Goal: Task Accomplishment & Management: Manage account settings

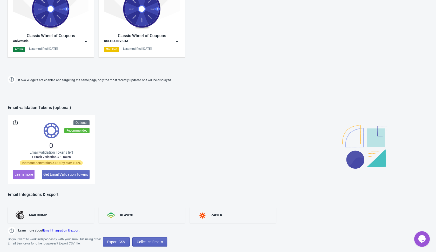
scroll to position [297, 0]
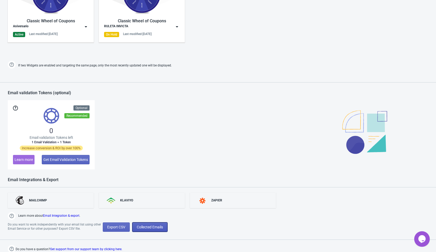
click at [146, 229] on button "Collected Emails" at bounding box center [149, 226] width 35 height 9
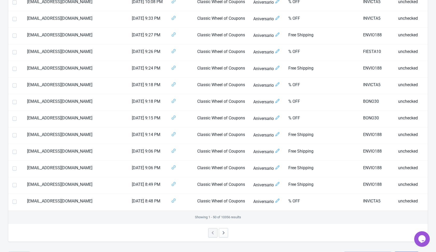
scroll to position [706, 0]
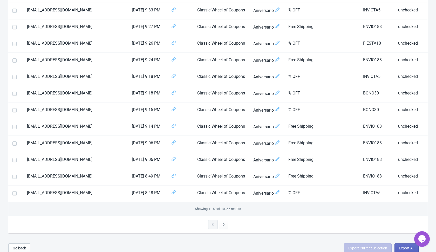
click at [262, 239] on div "Go back Export Current Selection Export All" at bounding box center [218, 247] width 436 height 17
click at [225, 222] on icon "button" at bounding box center [223, 224] width 5 height 5
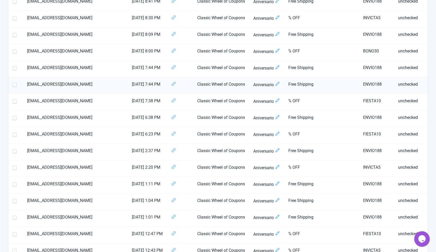
scroll to position [0, 0]
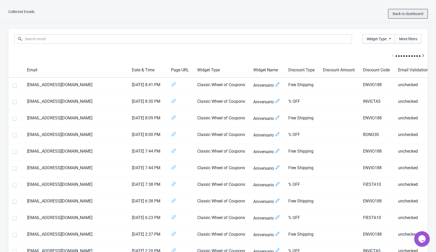
click at [412, 15] on span "Back to dashboard" at bounding box center [407, 14] width 31 height 4
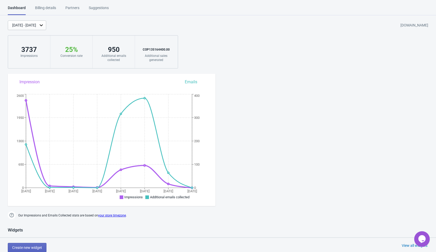
click at [48, 7] on div "Billing details" at bounding box center [45, 9] width 21 height 9
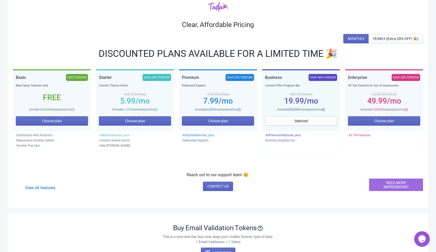
scroll to position [44, 0]
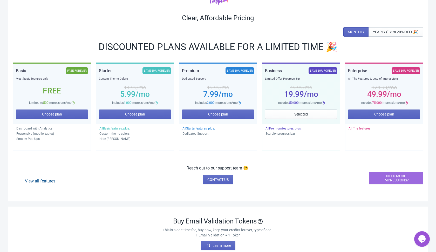
click at [43, 182] on link "View all features" at bounding box center [40, 180] width 30 height 5
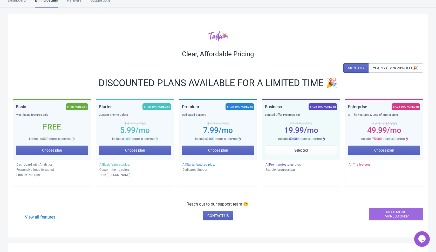
scroll to position [0, 0]
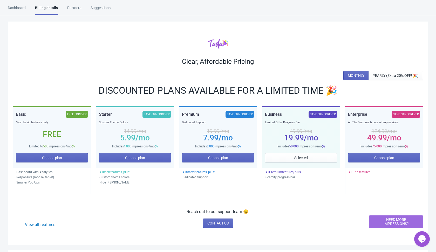
click at [19, 8] on div "Dashboard" at bounding box center [17, 9] width 18 height 9
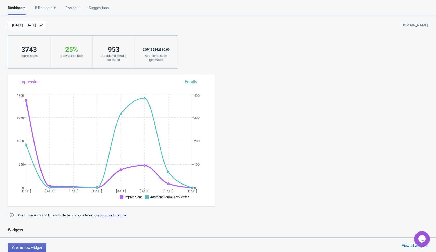
click at [49, 6] on div "Billing details" at bounding box center [45, 9] width 21 height 9
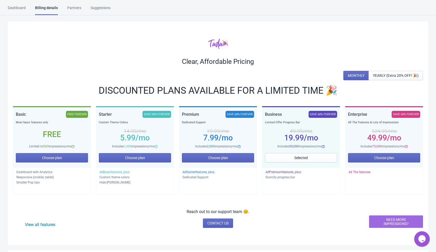
click at [17, 11] on div "Dashboard" at bounding box center [17, 9] width 18 height 9
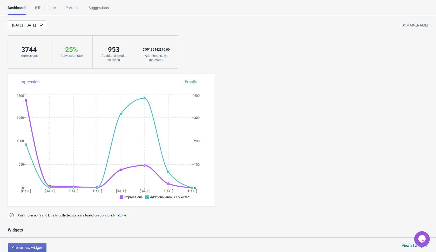
click at [109, 25] on div "[DATE] - [DATE] [DOMAIN_NAME]" at bounding box center [222, 25] width 428 height 10
click at [51, 7] on div "Billing details" at bounding box center [45, 9] width 21 height 9
